Goal: Task Accomplishment & Management: Manage account settings

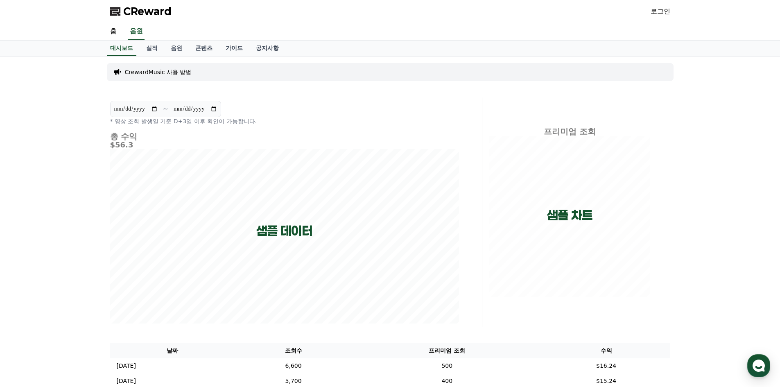
click at [661, 14] on link "로그인" at bounding box center [660, 12] width 20 height 10
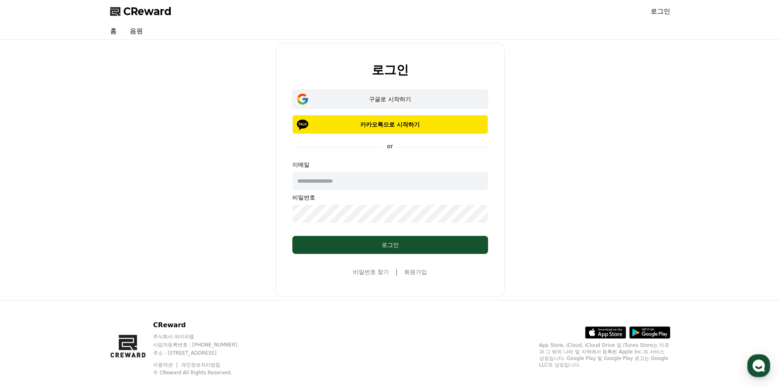
click at [379, 90] on button "구글로 시작하기" at bounding box center [390, 99] width 196 height 19
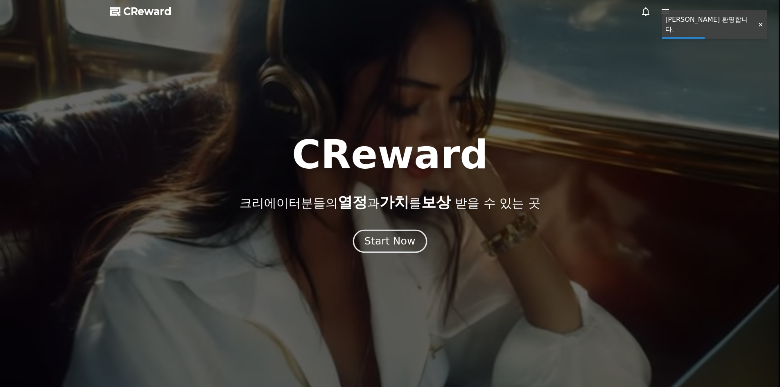
click at [405, 246] on div "Start Now" at bounding box center [389, 241] width 51 height 14
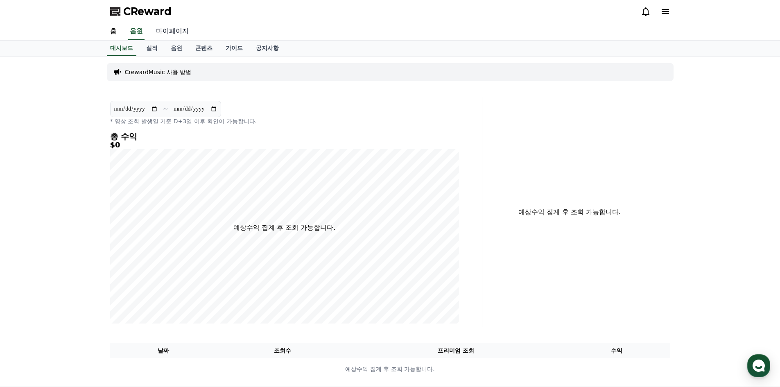
click at [169, 28] on link "마이페이지" at bounding box center [172, 31] width 46 height 17
select select "**********"
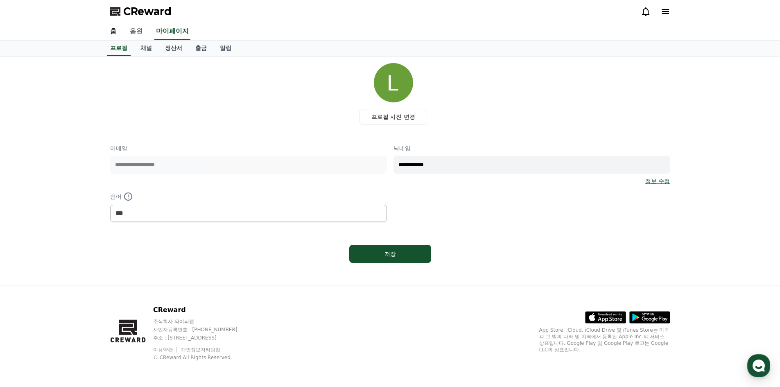
click at [131, 32] on link "음원" at bounding box center [136, 31] width 26 height 17
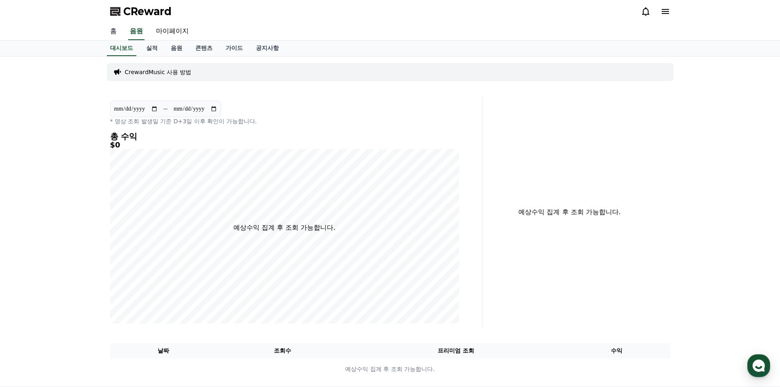
click at [114, 32] on link "홈" at bounding box center [114, 31] width 20 height 17
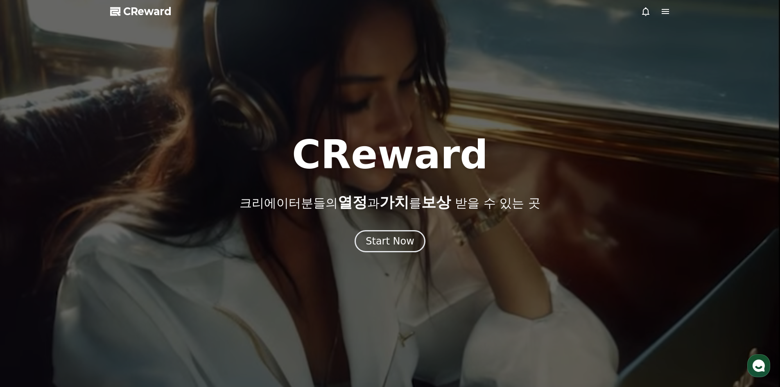
click at [675, 13] on div at bounding box center [390, 193] width 780 height 387
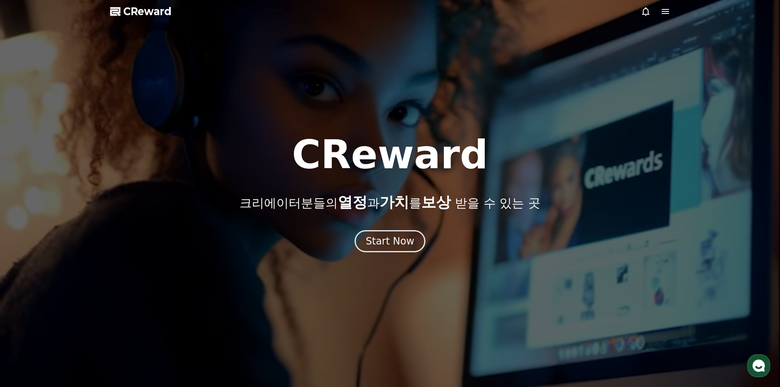
click at [671, 11] on div at bounding box center [390, 193] width 780 height 387
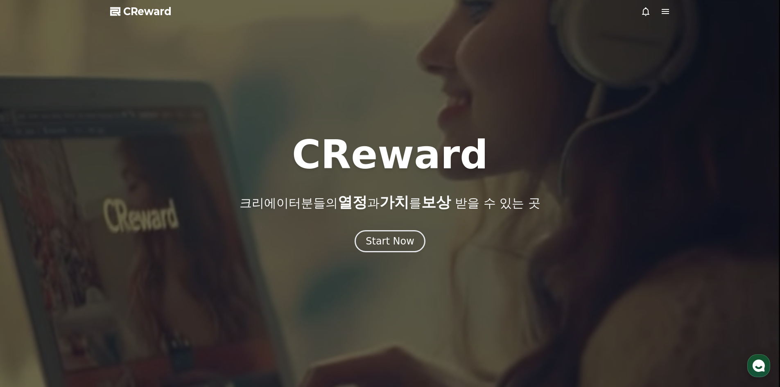
click at [666, 11] on icon at bounding box center [664, 11] width 7 height 5
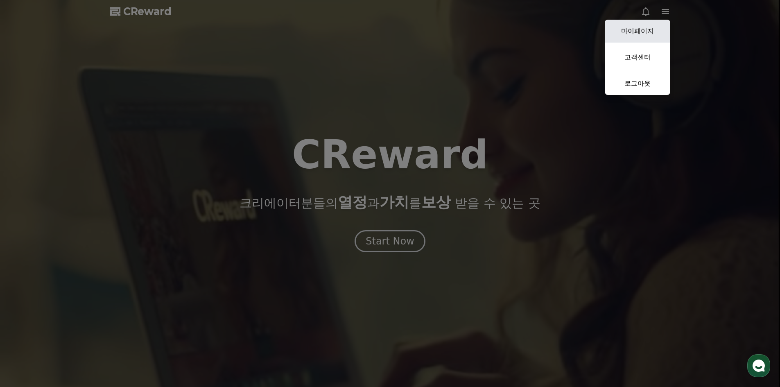
click at [643, 30] on link "마이페이지" at bounding box center [637, 31] width 65 height 23
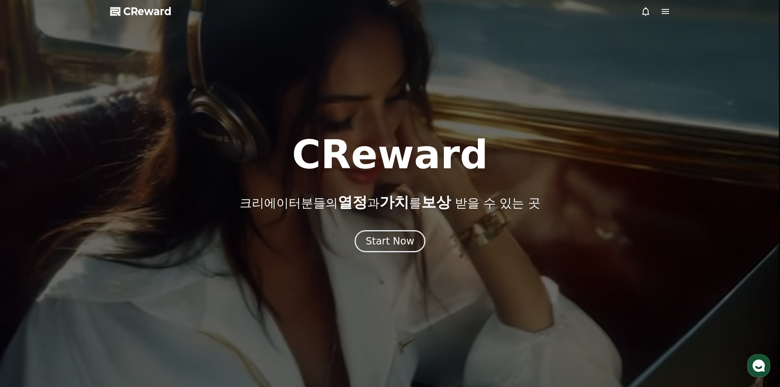
select select "**********"
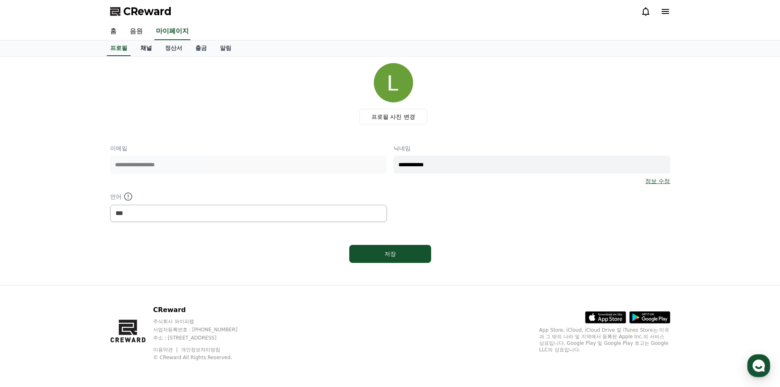
click at [152, 50] on link "채널" at bounding box center [146, 49] width 25 height 16
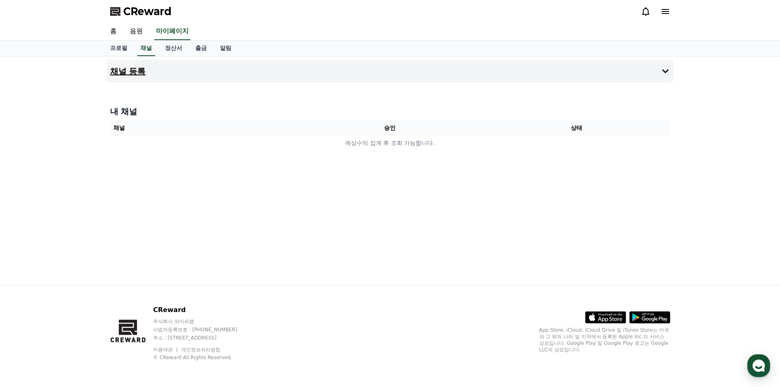
click at [228, 72] on button "채널 등록" at bounding box center [390, 71] width 567 height 23
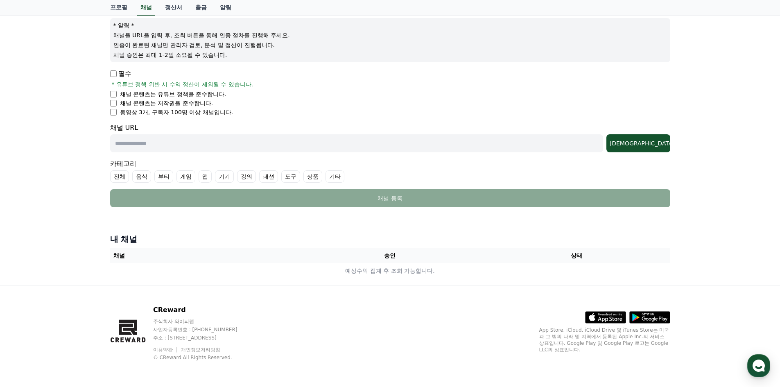
scroll to position [13, 0]
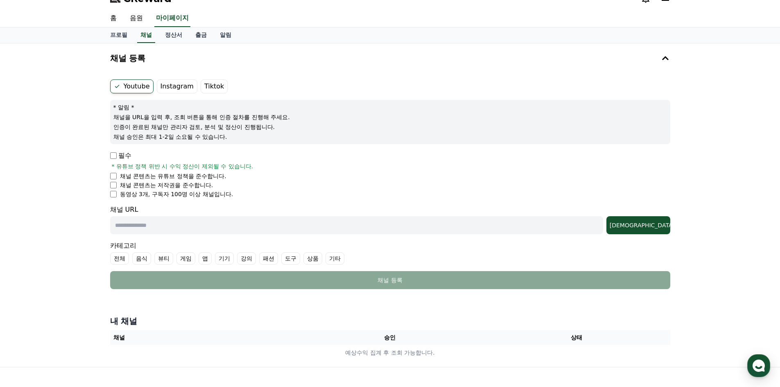
click at [185, 86] on label "Instagram" at bounding box center [177, 86] width 41 height 14
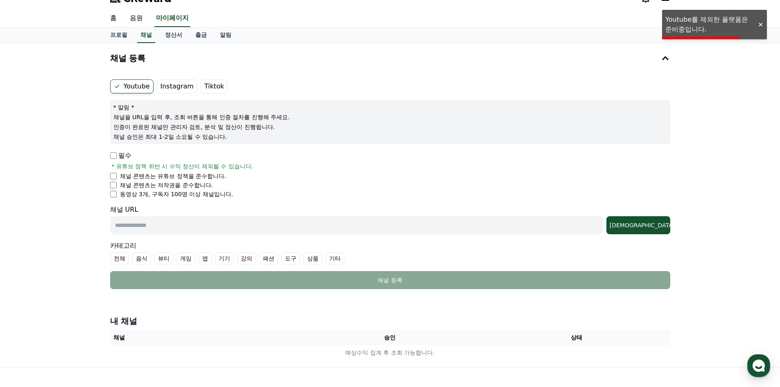
click at [185, 86] on label "Instagram" at bounding box center [177, 86] width 41 height 14
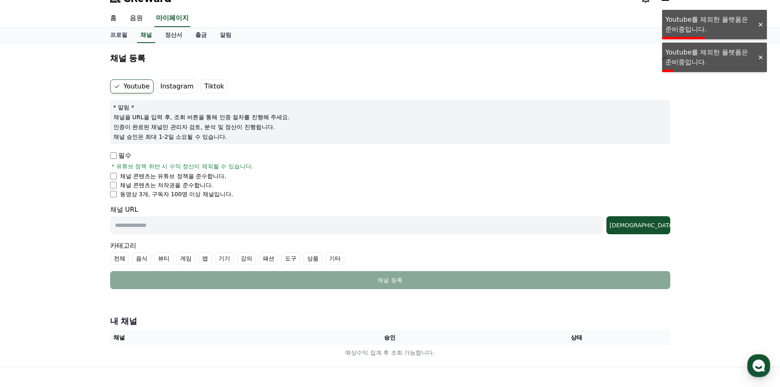
click at [214, 89] on label "Tiktok" at bounding box center [214, 86] width 27 height 14
